Goal: Task Accomplishment & Management: Manage account settings

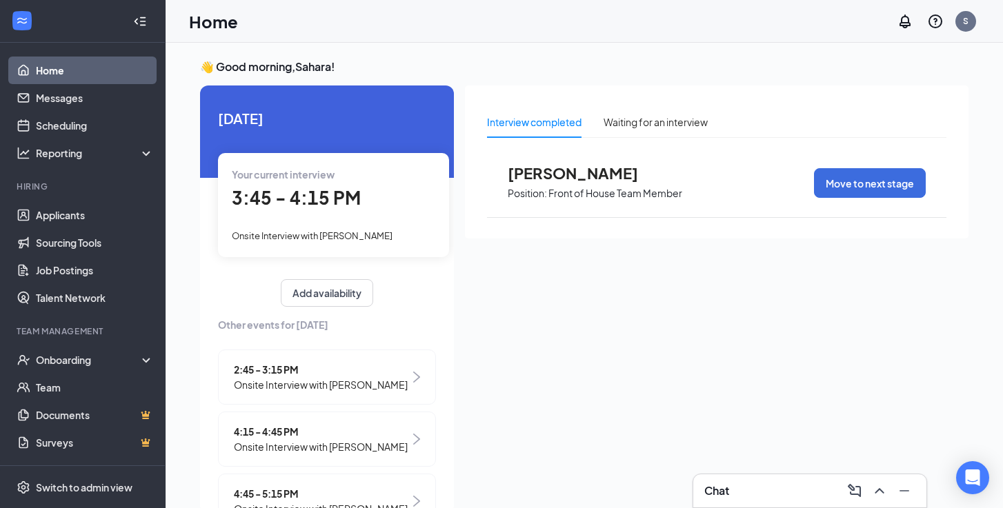
click at [555, 175] on span "[PERSON_NAME]" at bounding box center [584, 173] width 152 height 18
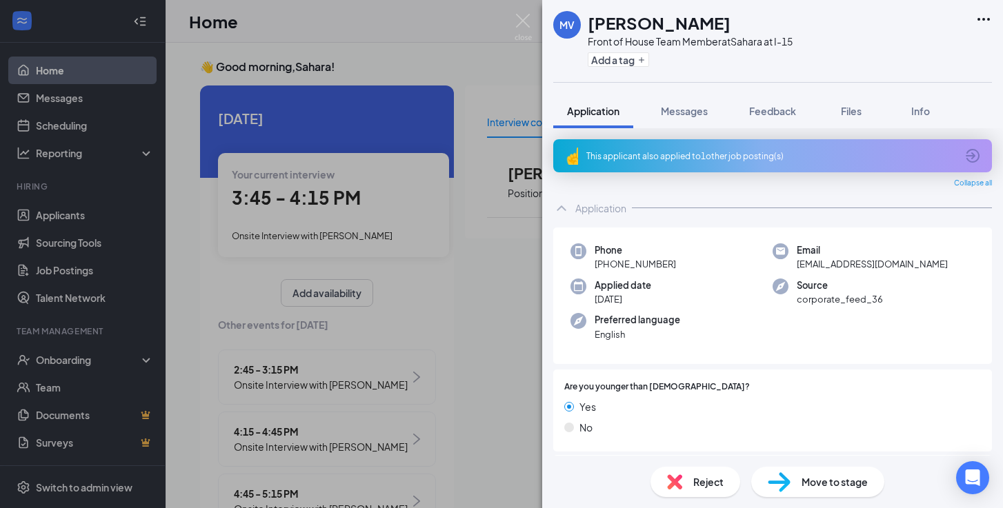
click at [983, 19] on icon "Ellipses" at bounding box center [983, 19] width 12 height 3
click at [693, 481] on span "Reject" at bounding box center [708, 482] width 30 height 15
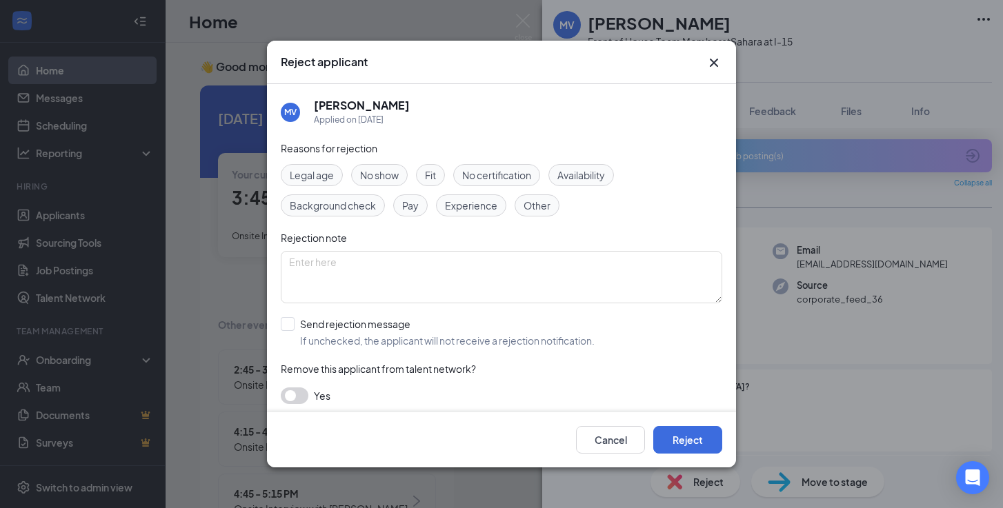
click at [432, 178] on span "Fit" at bounding box center [430, 175] width 11 height 15
click at [597, 177] on span "Availability" at bounding box center [581, 175] width 48 height 15
click at [697, 437] on button "Reject" at bounding box center [687, 440] width 69 height 28
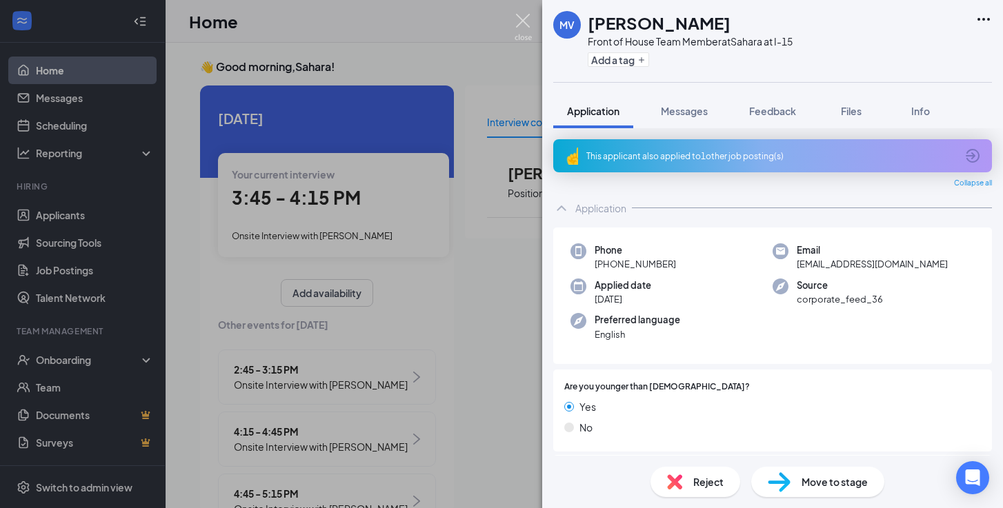
click at [524, 18] on img at bounding box center [523, 27] width 17 height 27
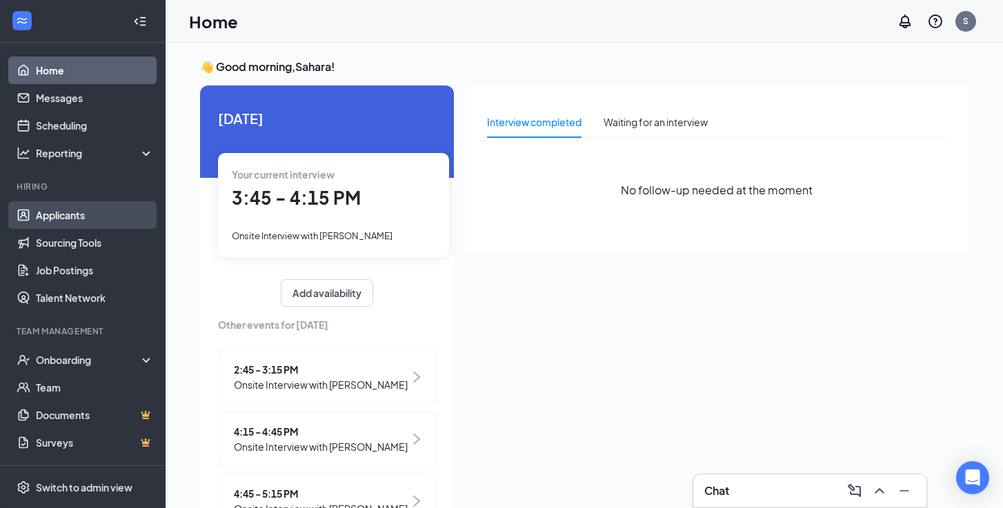
click at [79, 214] on link "Applicants" at bounding box center [95, 215] width 118 height 28
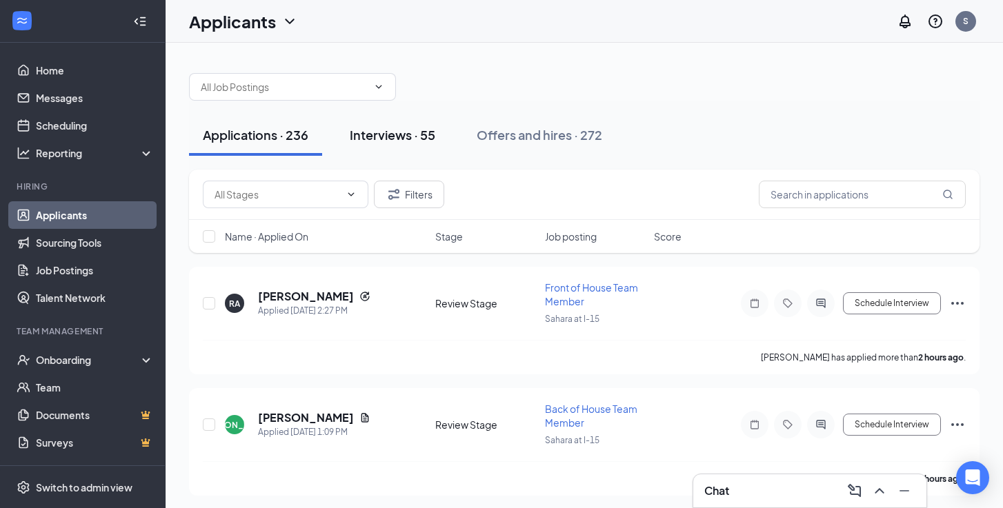
click at [384, 139] on div "Interviews · 55" at bounding box center [393, 134] width 86 height 17
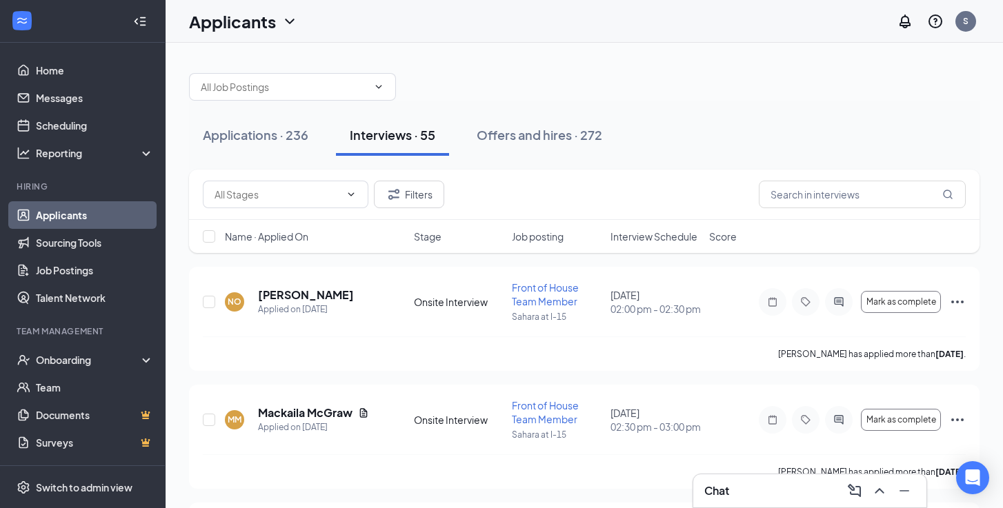
click at [659, 237] on span "Interview Schedule" at bounding box center [653, 237] width 87 height 14
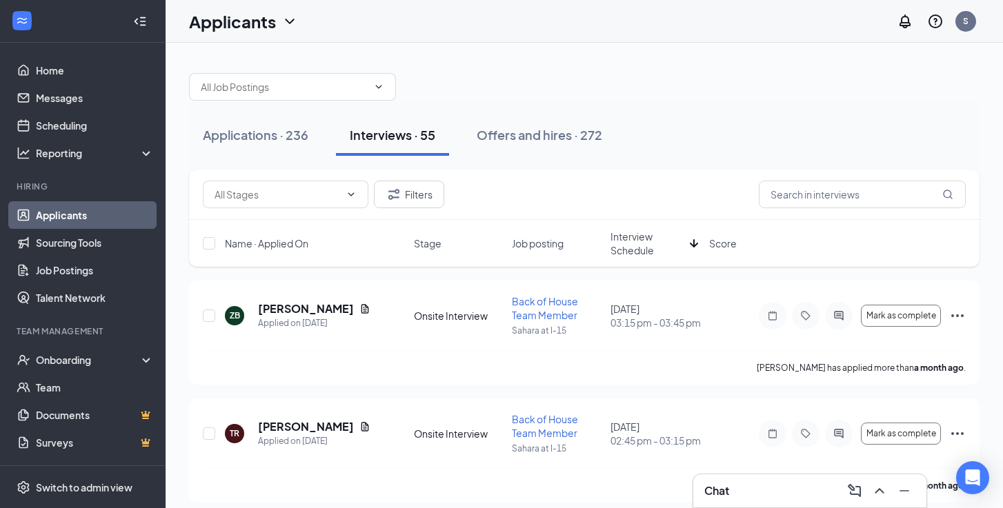
click at [659, 237] on span "Interview Schedule" at bounding box center [647, 244] width 74 height 28
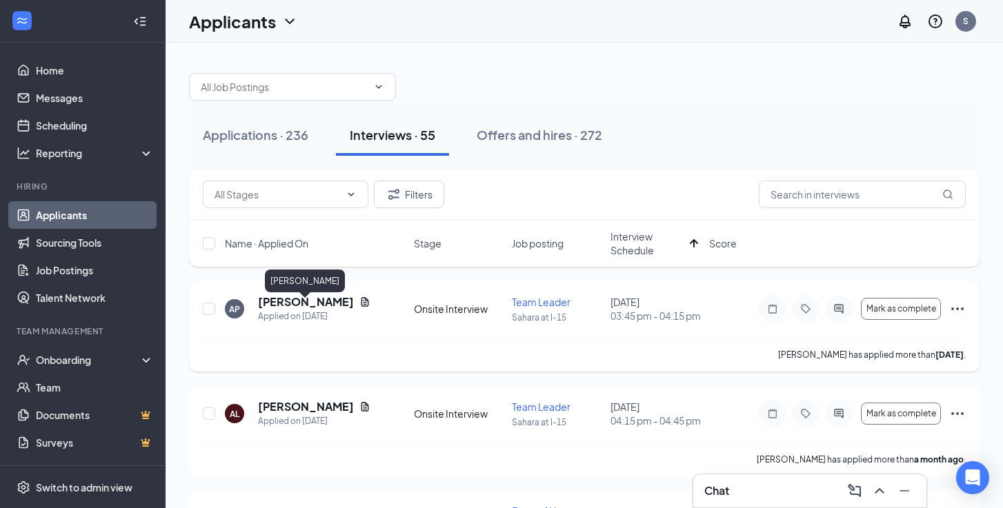
click at [299, 306] on h5 "Anthony Pericon" at bounding box center [306, 302] width 96 height 15
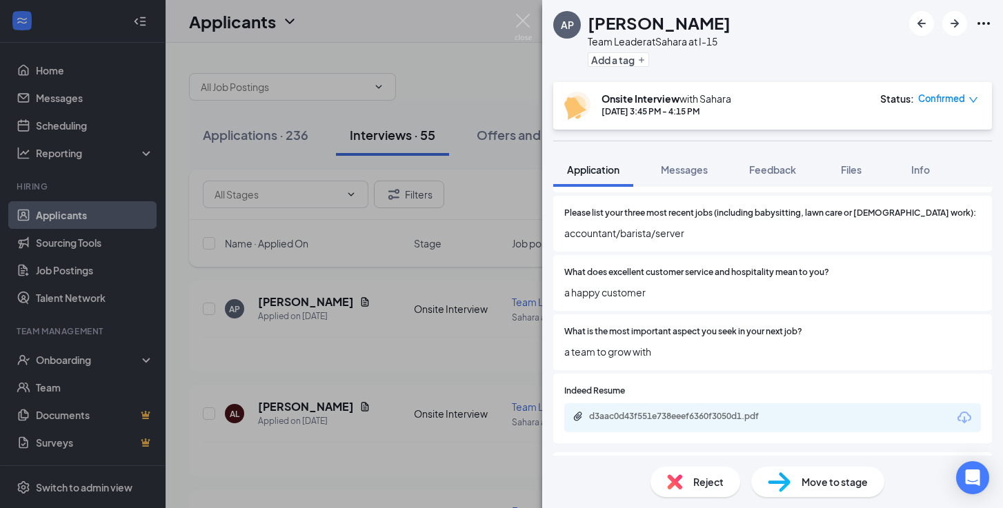
scroll to position [566, 0]
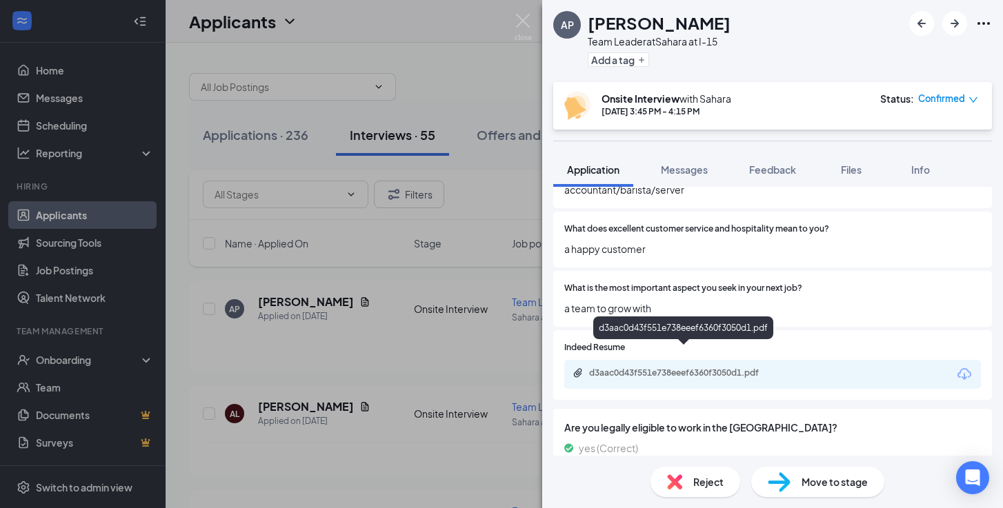
click at [721, 368] on div "d3aac0d43f551e738eeef6360f3050d1.pdf" at bounding box center [685, 373] width 193 height 11
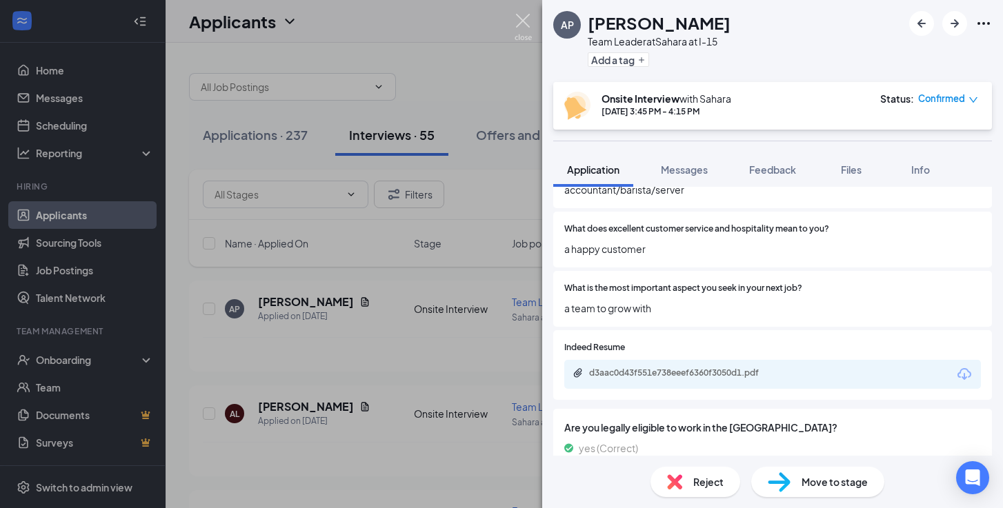
click at [522, 20] on img at bounding box center [523, 27] width 17 height 27
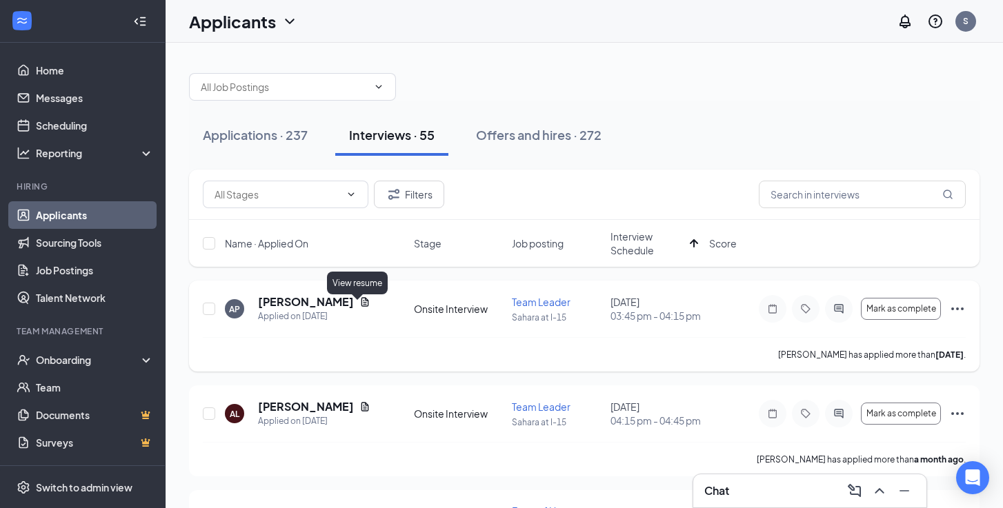
click at [359, 306] on icon "Document" at bounding box center [364, 302] width 11 height 11
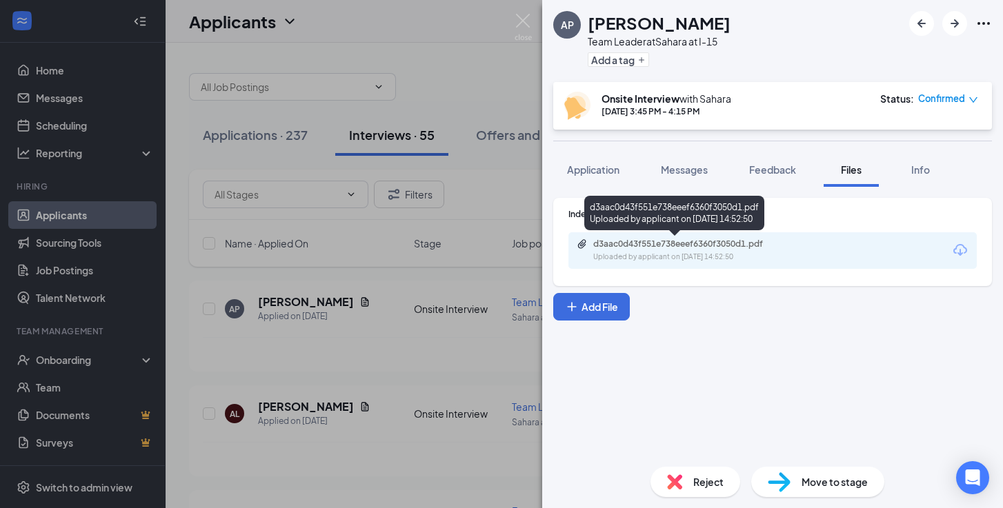
click at [721, 249] on div "d3aac0d43f551e738eeef6360f3050d1.pdf" at bounding box center [689, 244] width 193 height 11
